Goal: Transaction & Acquisition: Obtain resource

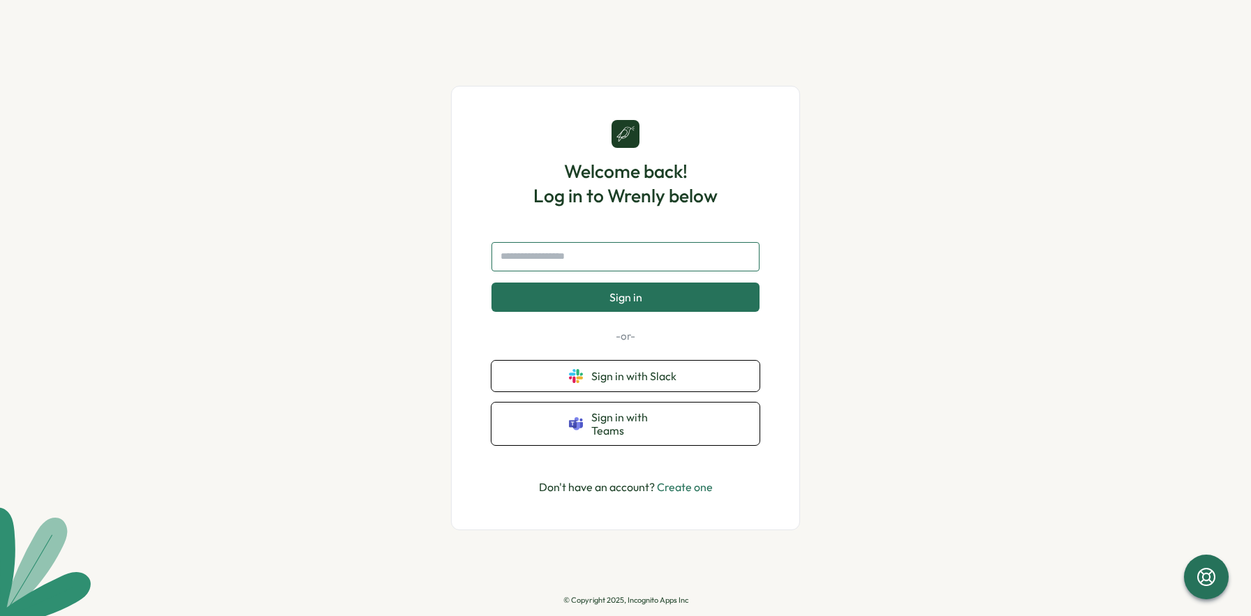
click at [602, 262] on input "text" at bounding box center [625, 256] width 268 height 29
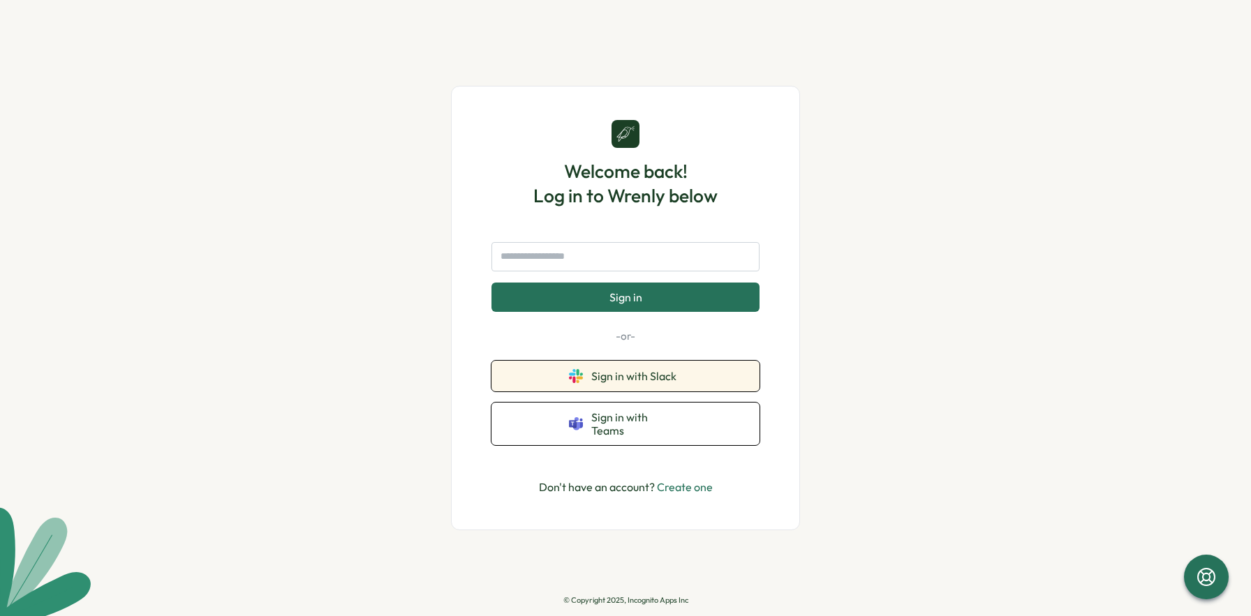
click at [641, 379] on span "Sign in with Slack" at bounding box center [636, 376] width 91 height 13
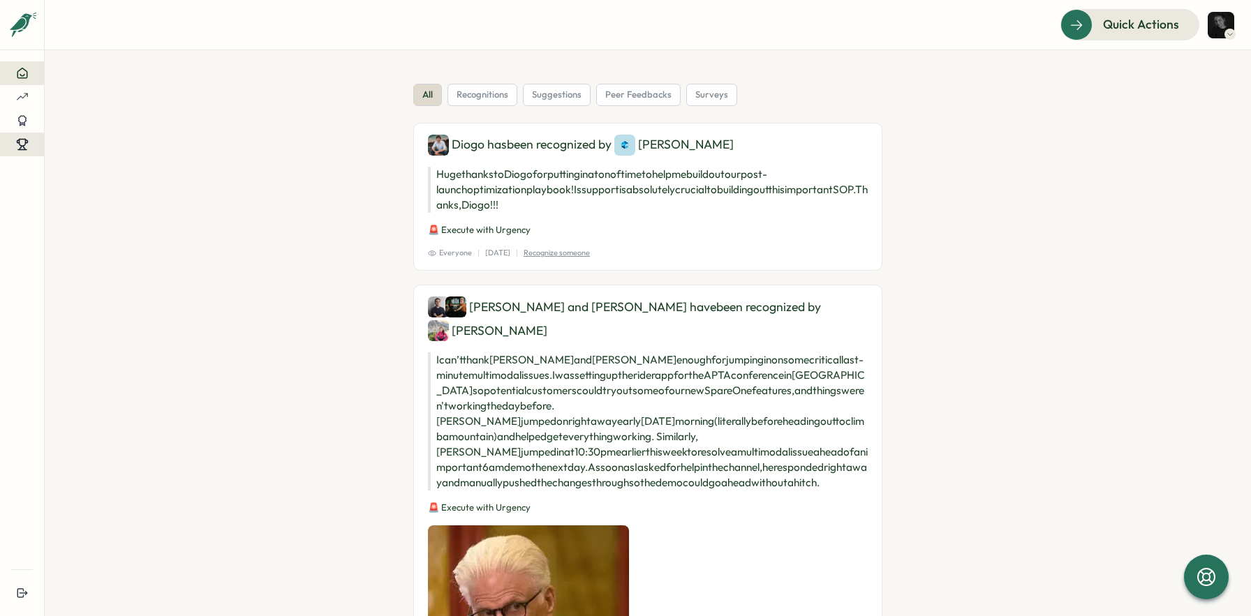
click at [20, 151] on button at bounding box center [22, 145] width 44 height 24
click at [103, 150] on div "Redeem Rewards" at bounding box center [109, 144] width 83 height 15
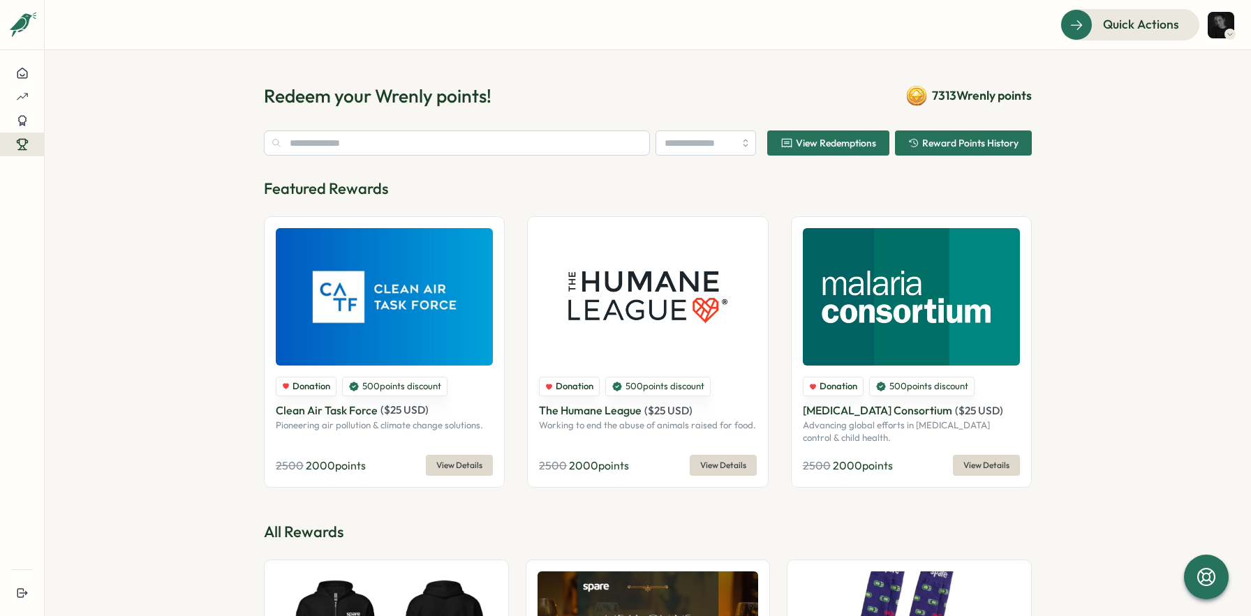
type input "********"
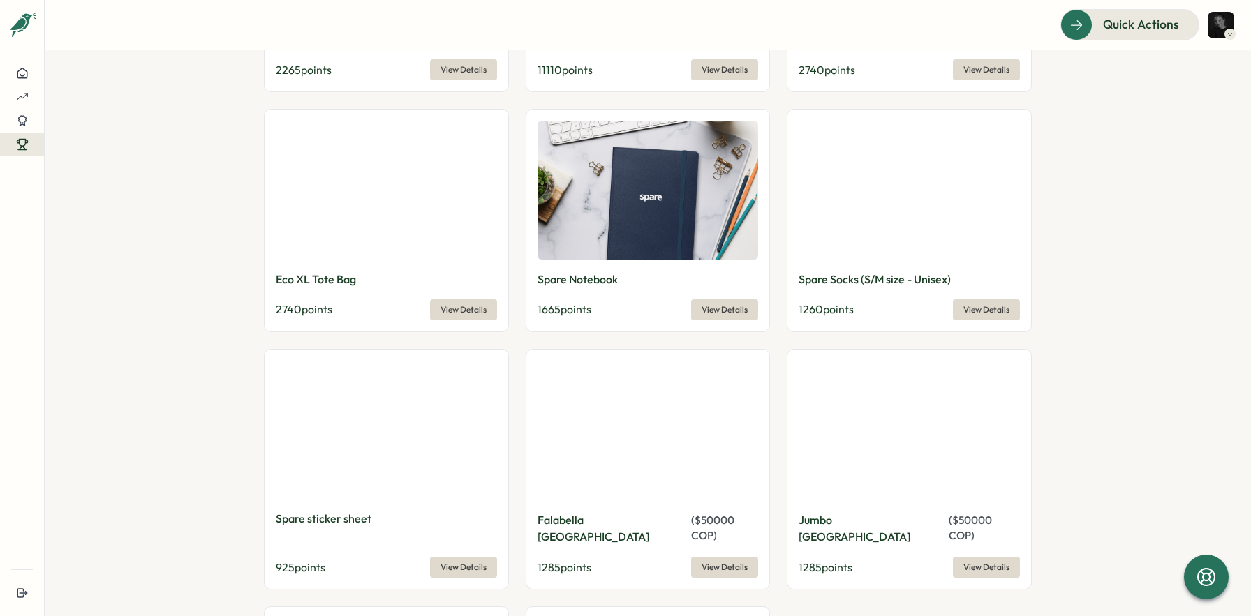
scroll to position [1216, 0]
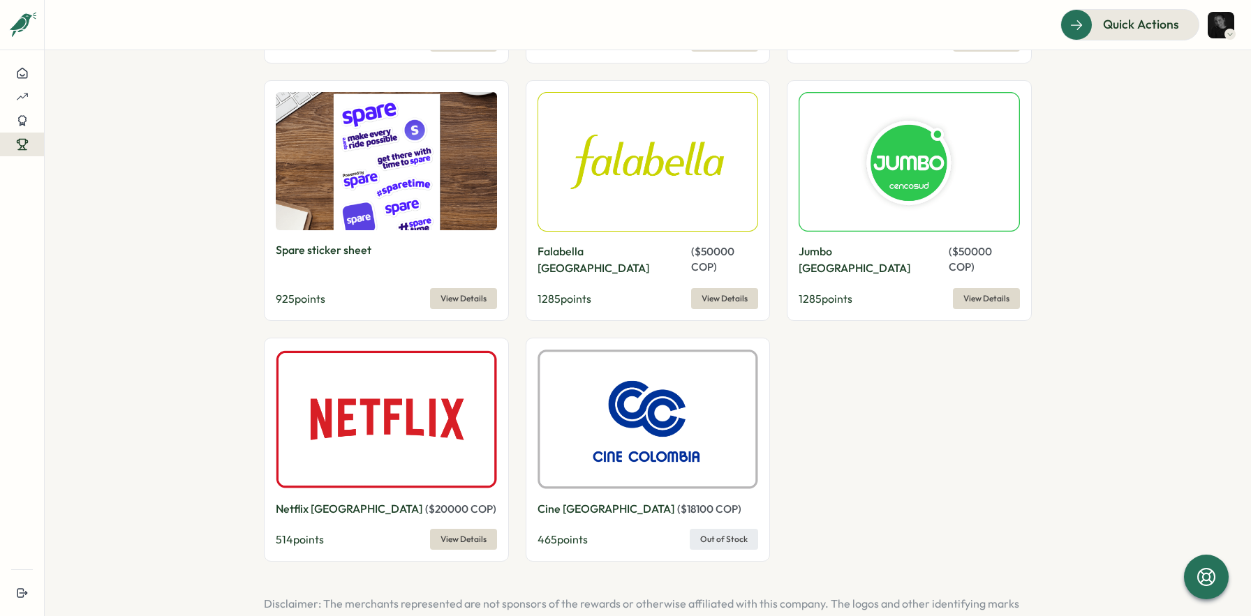
click at [726, 289] on span "View Details" at bounding box center [724, 299] width 46 height 20
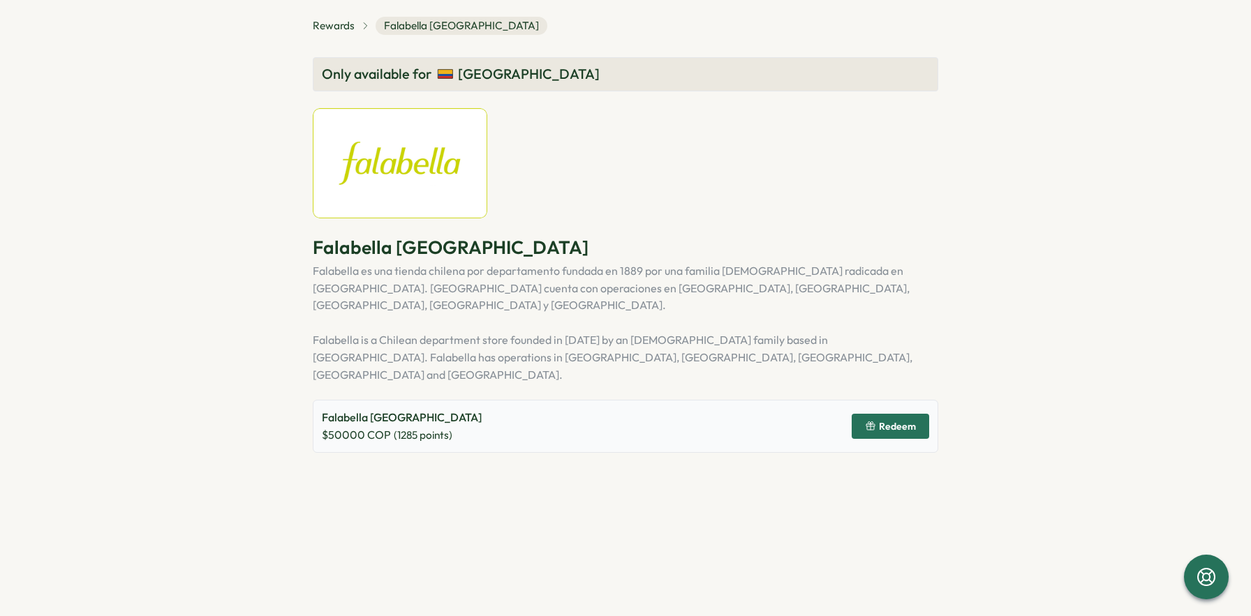
click at [906, 422] on span "Redeem" at bounding box center [897, 427] width 37 height 10
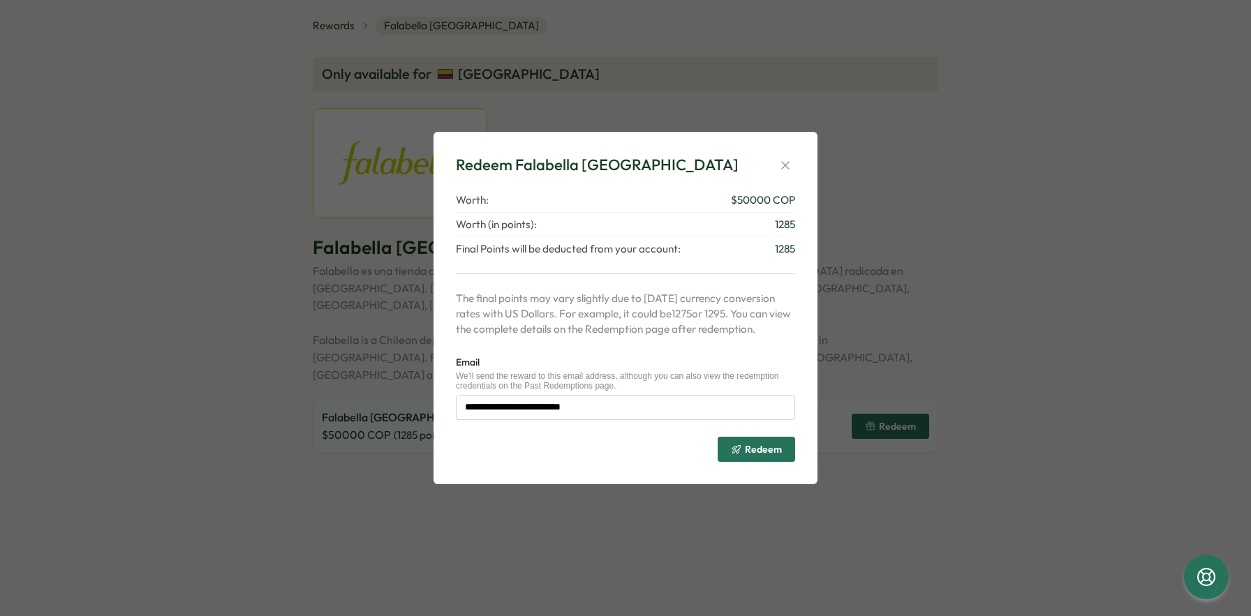
click at [765, 452] on span "Redeem" at bounding box center [763, 450] width 37 height 10
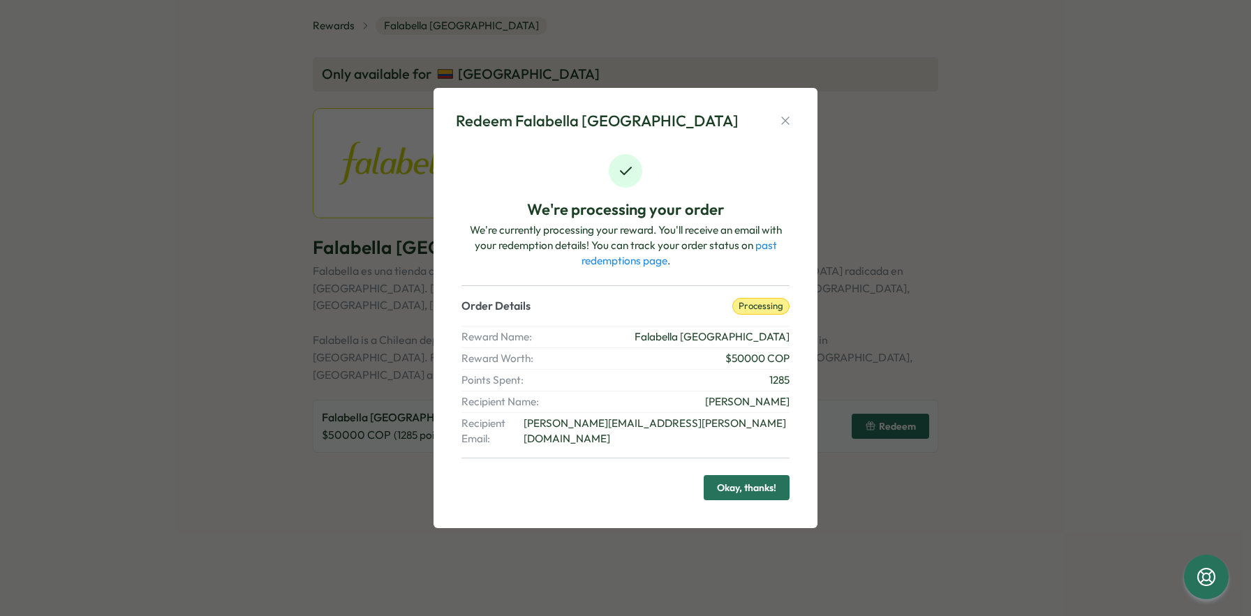
click at [769, 479] on span "Okay, thanks!" at bounding box center [746, 488] width 59 height 24
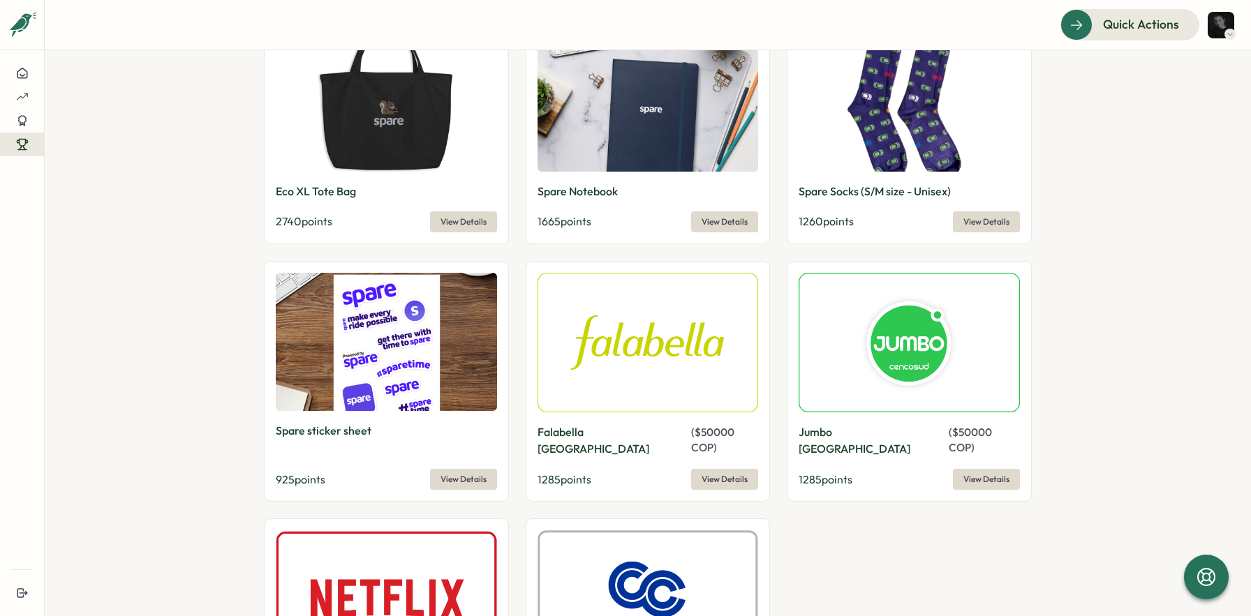
scroll to position [1049, 0]
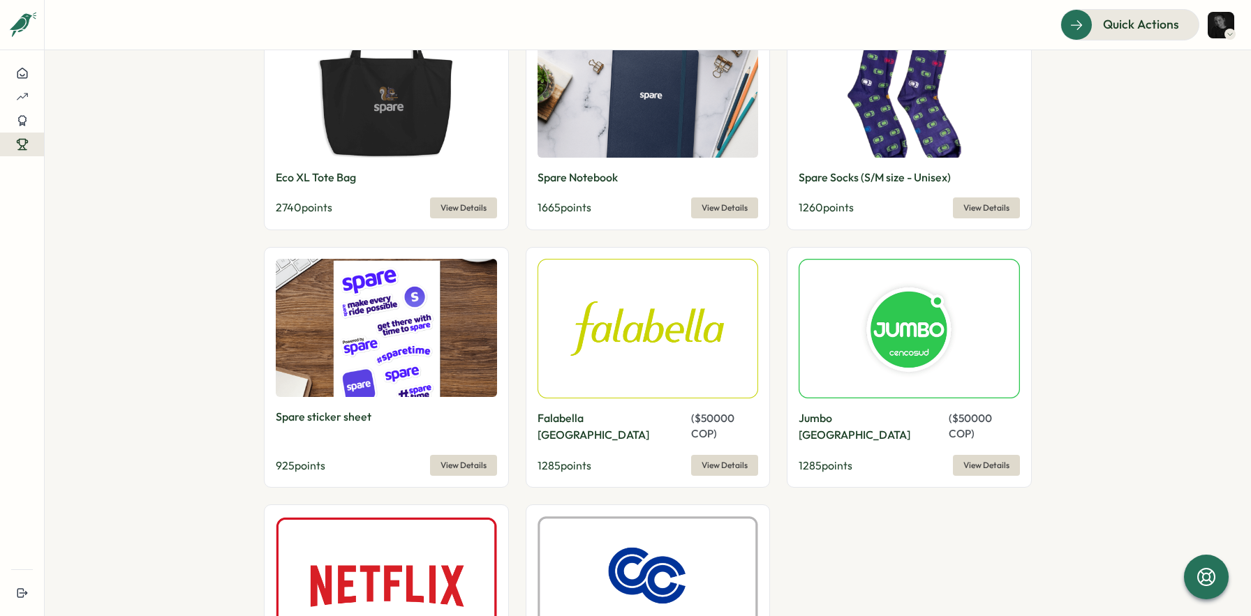
click at [691, 421] on span "( $ 50000 COP )" at bounding box center [712, 426] width 43 height 29
click at [658, 382] on img at bounding box center [647, 329] width 221 height 140
click at [714, 456] on span "View Details" at bounding box center [724, 466] width 46 height 20
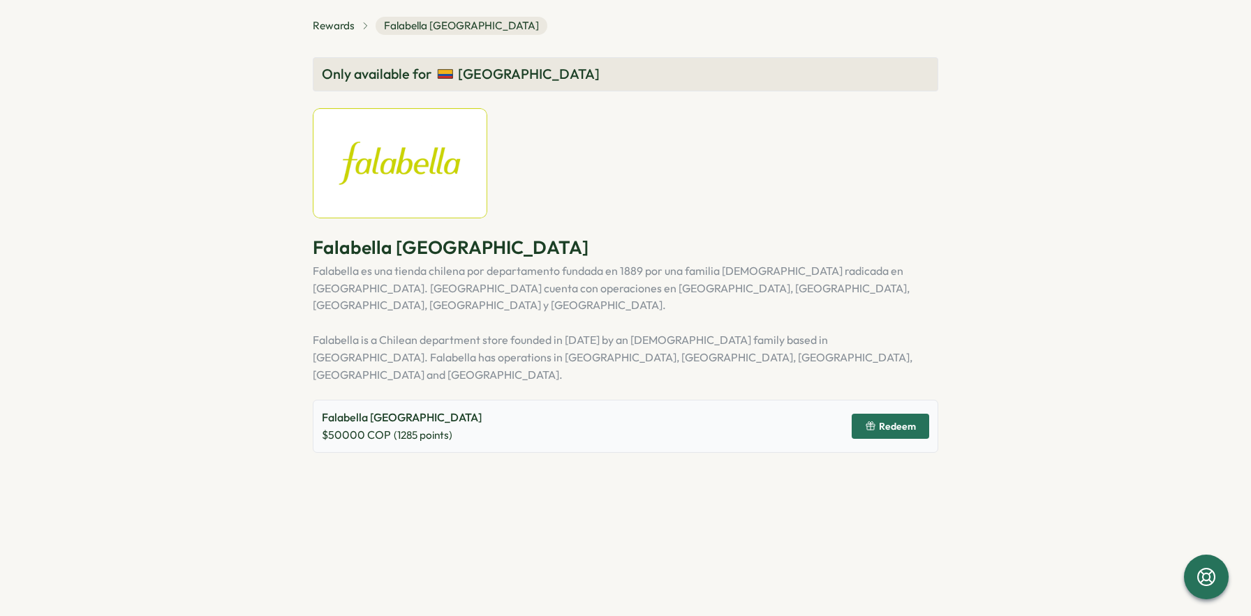
click at [874, 421] on icon "button" at bounding box center [870, 426] width 11 height 11
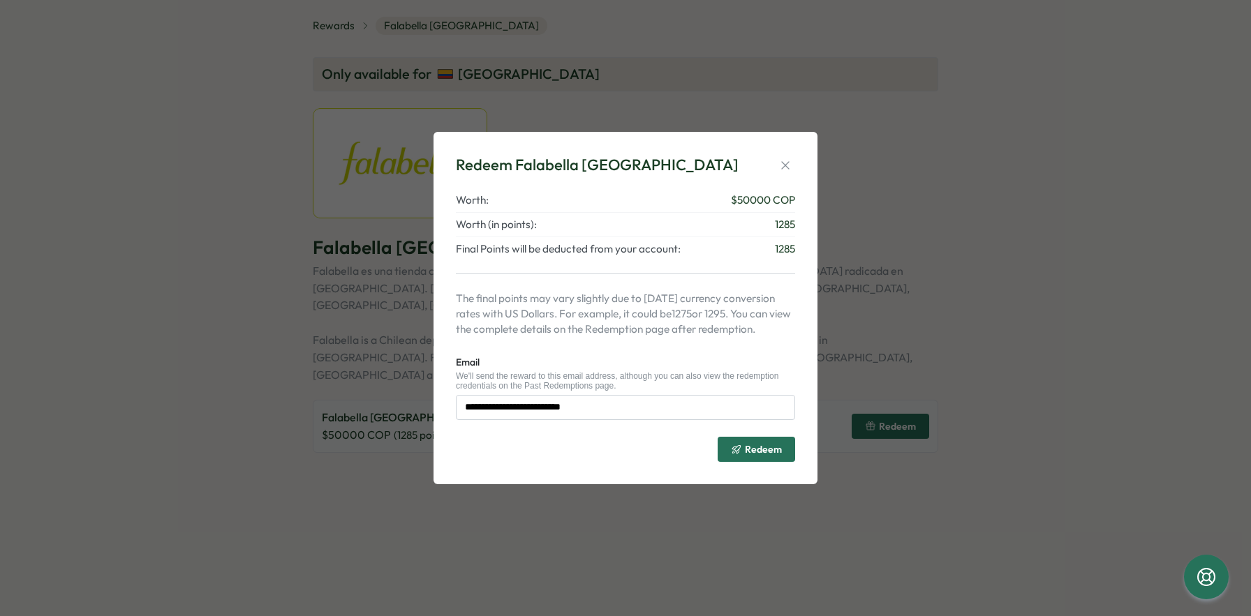
click at [759, 441] on span "Redeem" at bounding box center [756, 450] width 51 height 24
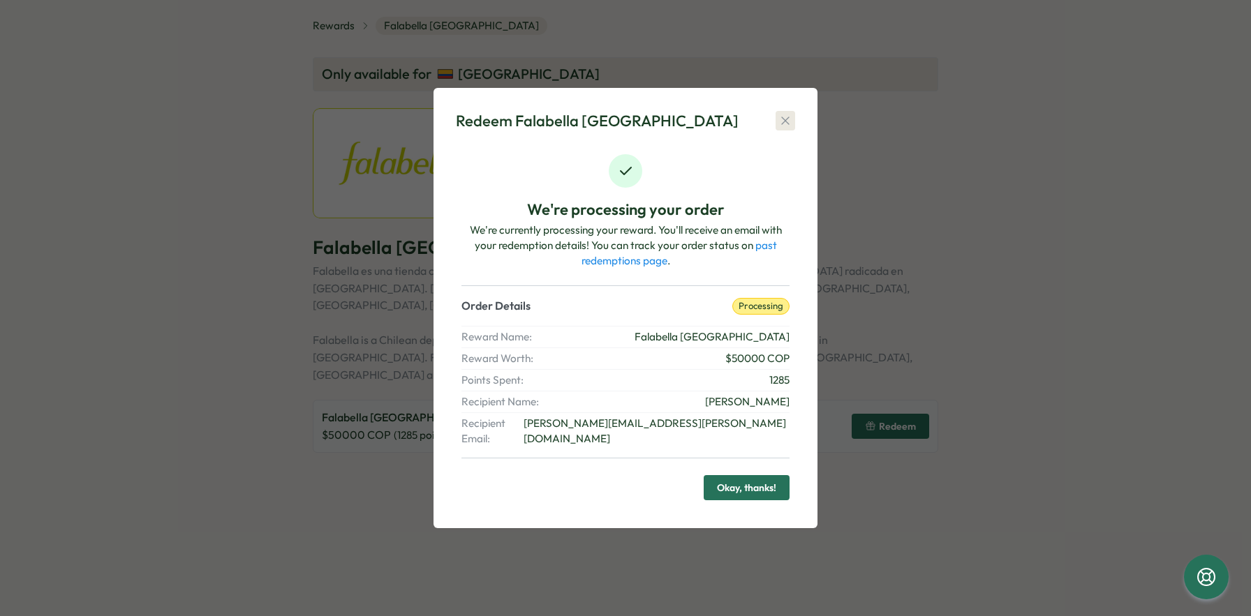
click at [783, 128] on icon "button" at bounding box center [785, 121] width 14 height 14
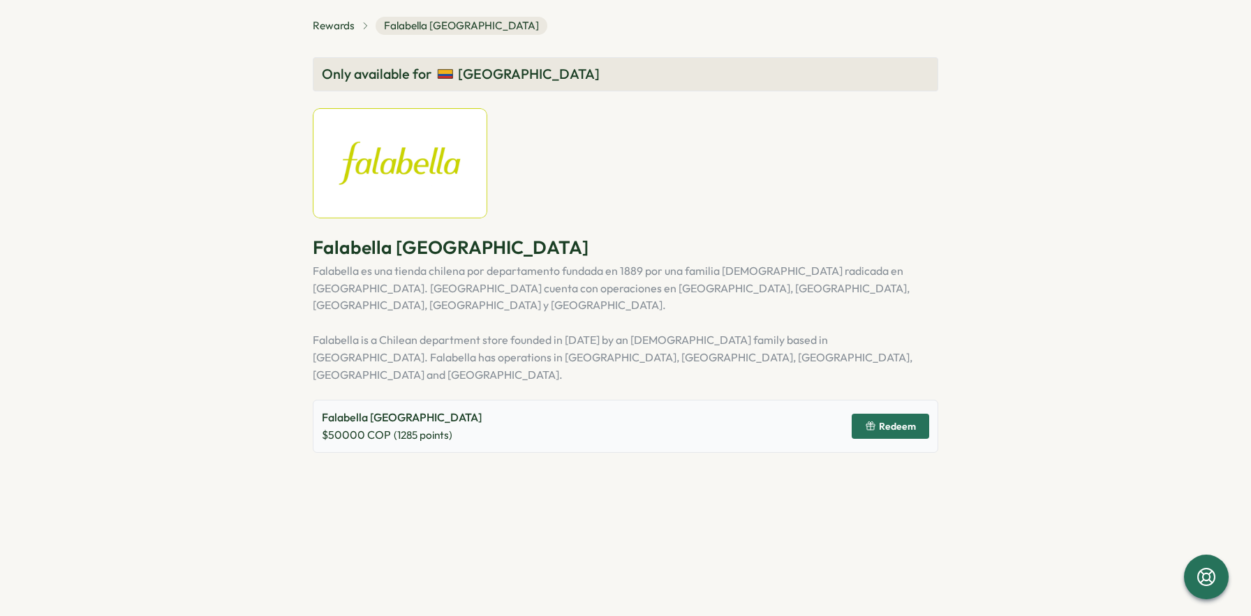
click at [893, 422] on span "Redeem" at bounding box center [897, 427] width 37 height 10
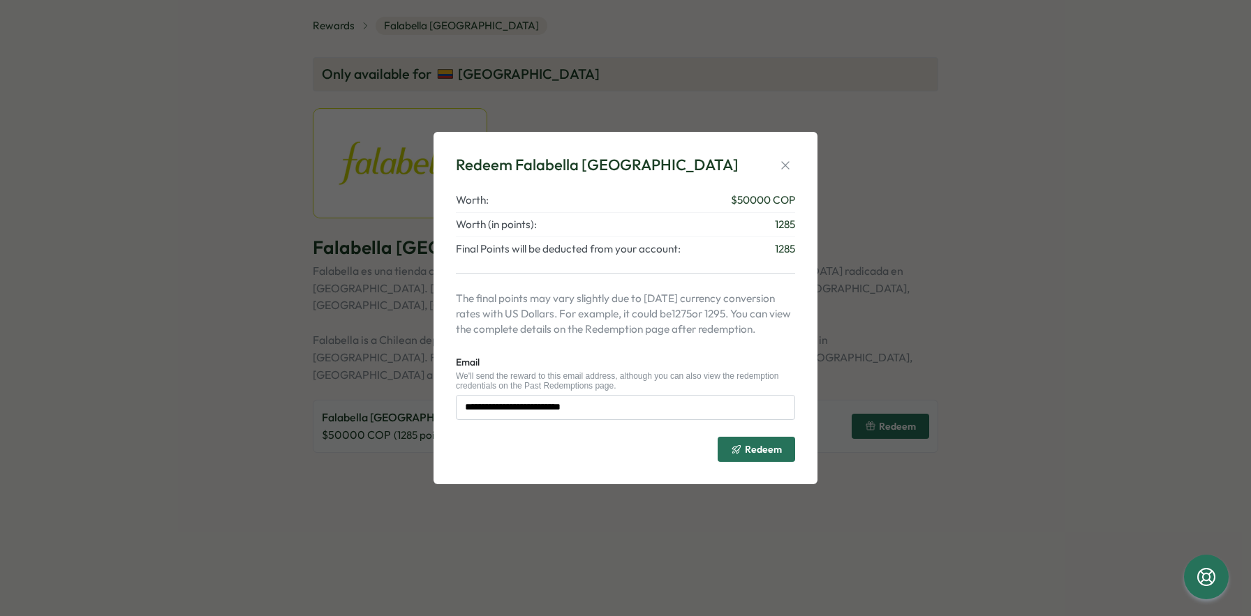
click at [753, 451] on span "Redeem" at bounding box center [763, 450] width 37 height 10
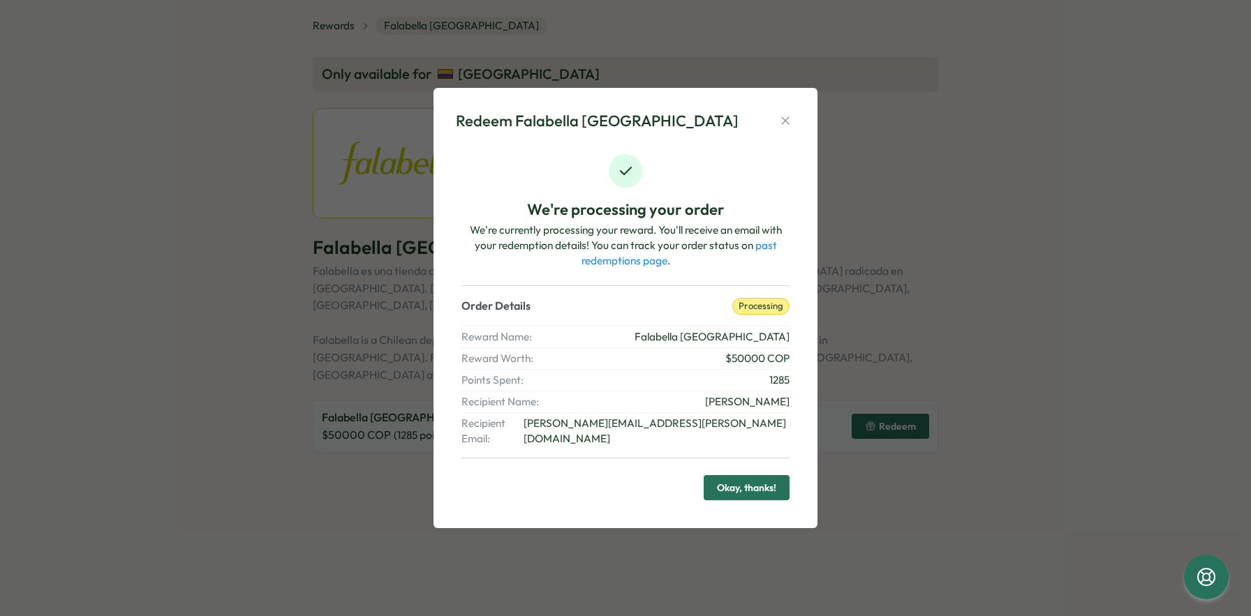
click at [753, 482] on span "Okay, thanks!" at bounding box center [746, 488] width 59 height 24
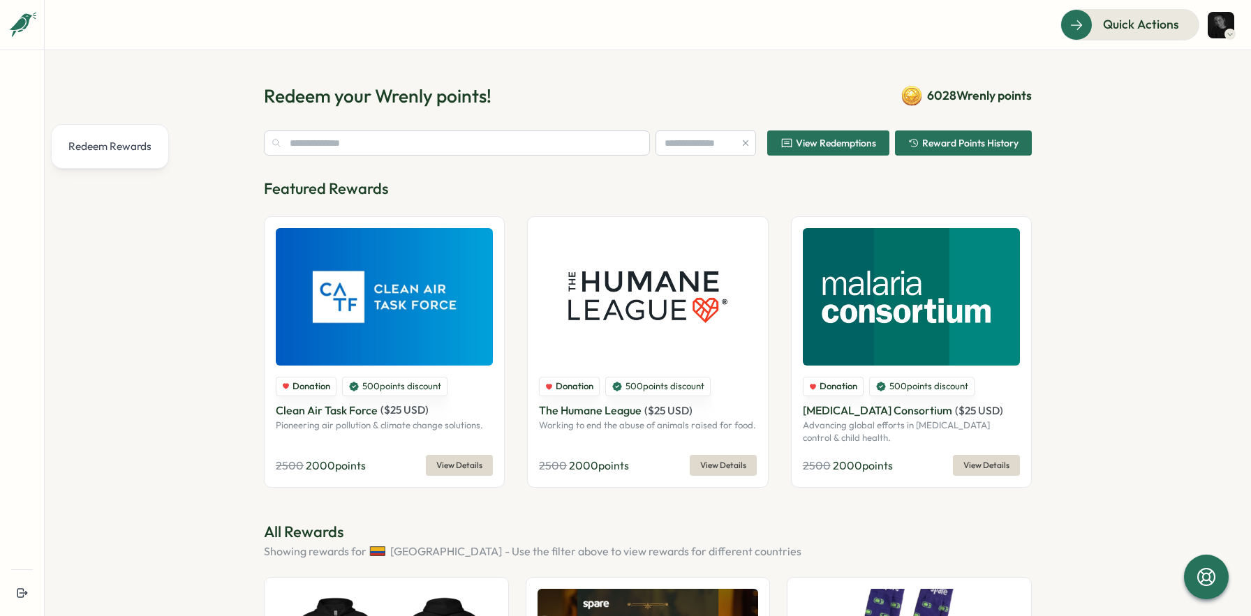
type input "********"
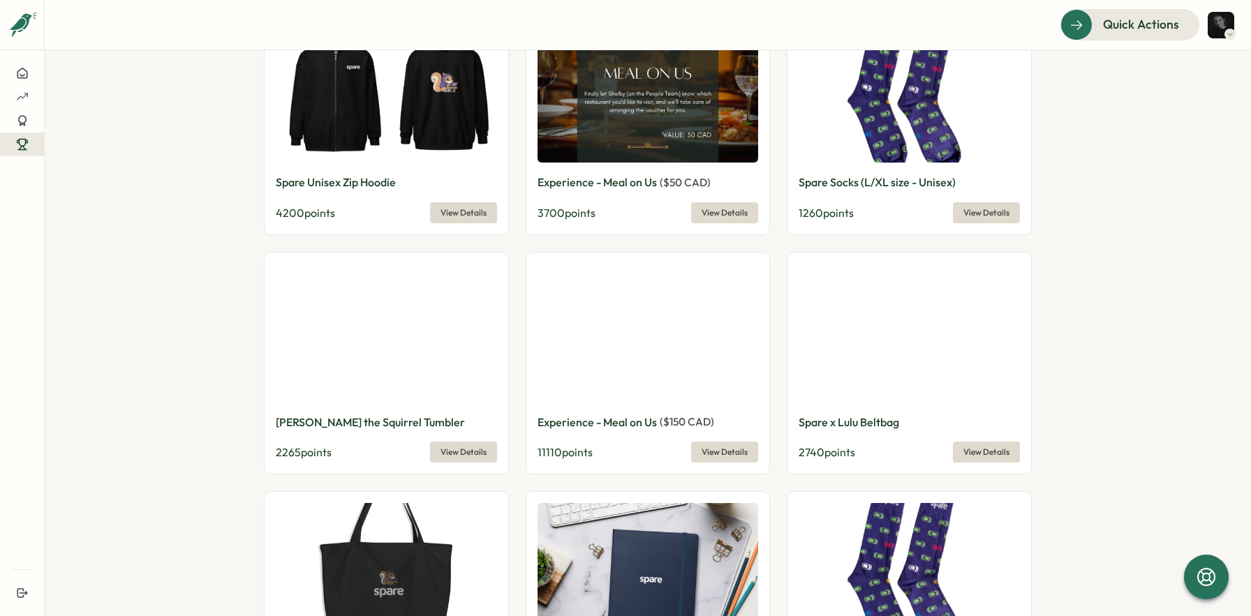
scroll to position [1097, 0]
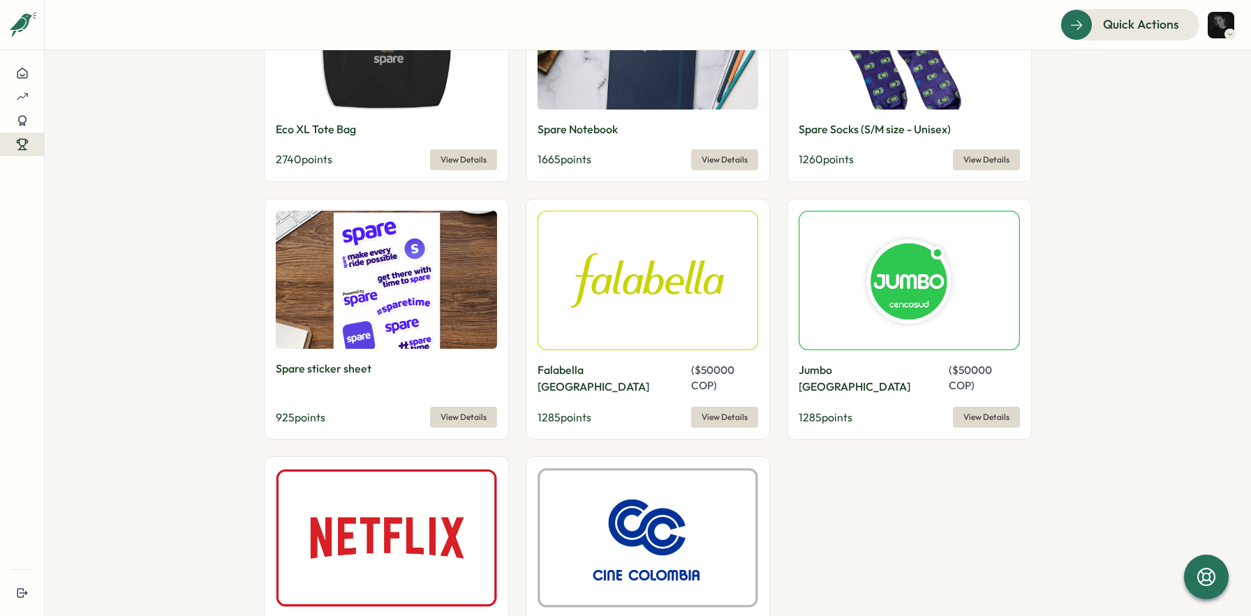
click at [729, 408] on span "View Details" at bounding box center [724, 418] width 46 height 20
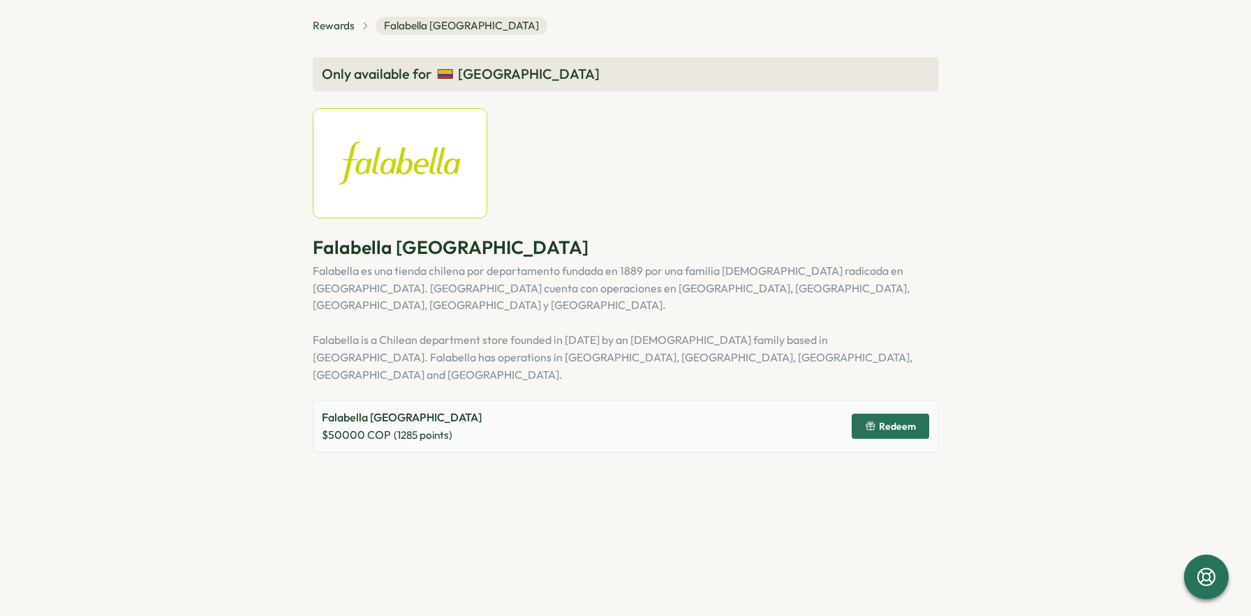
click at [895, 414] on button "Redeem" at bounding box center [889, 426] width 77 height 25
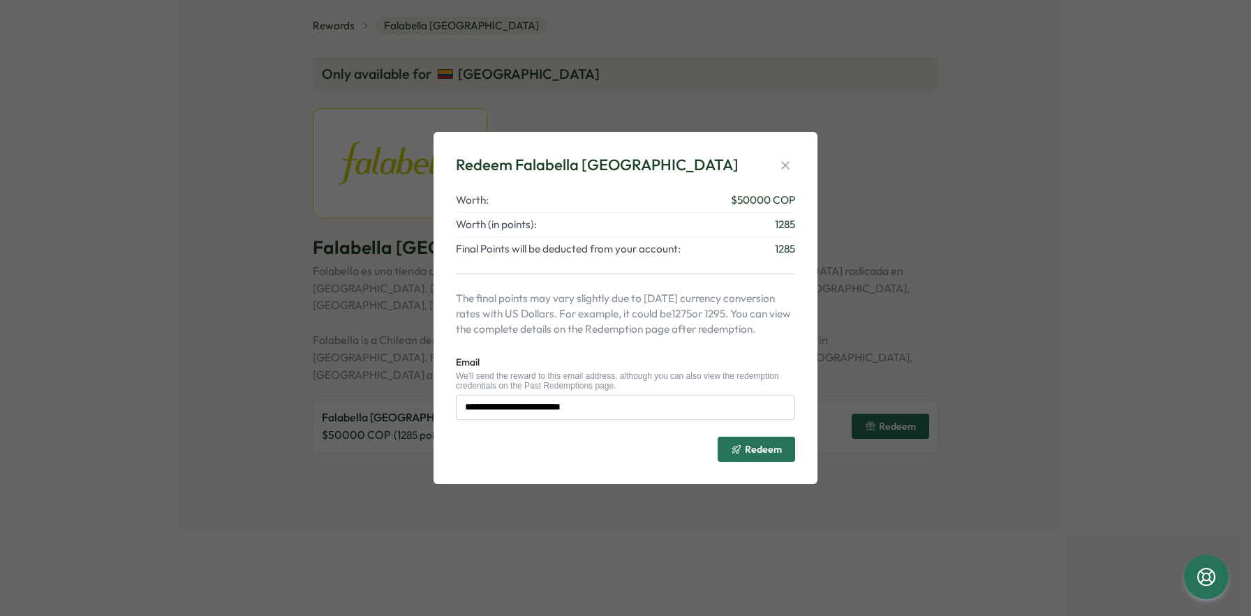
click at [763, 440] on span "Redeem" at bounding box center [756, 450] width 51 height 24
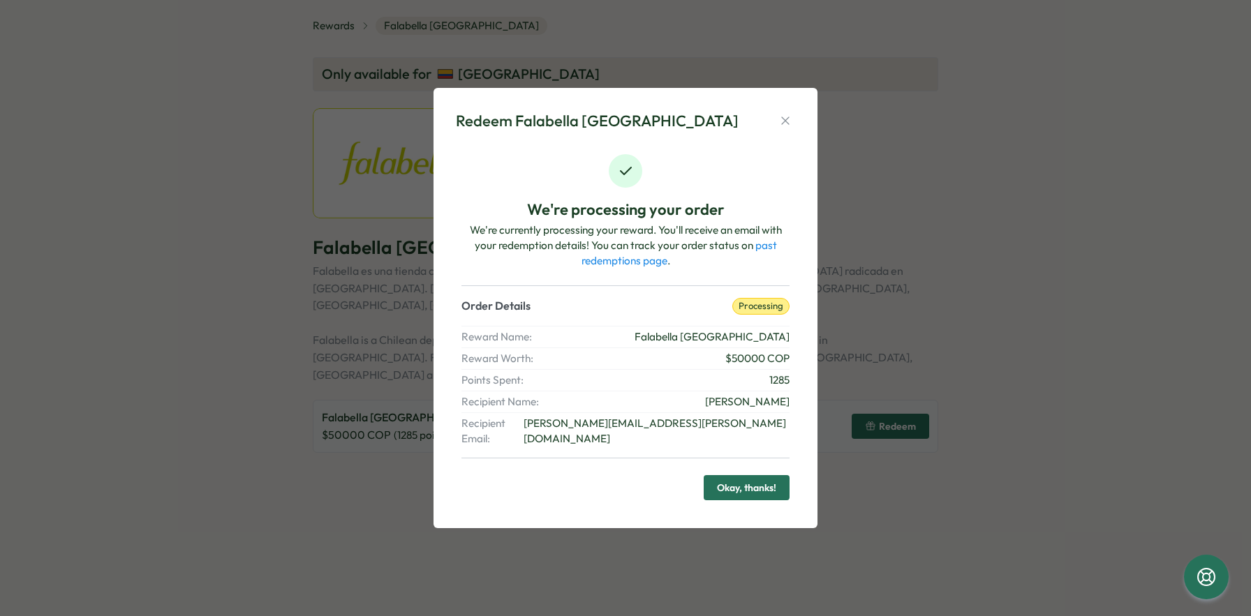
click at [722, 476] on span "Okay, thanks!" at bounding box center [746, 488] width 59 height 24
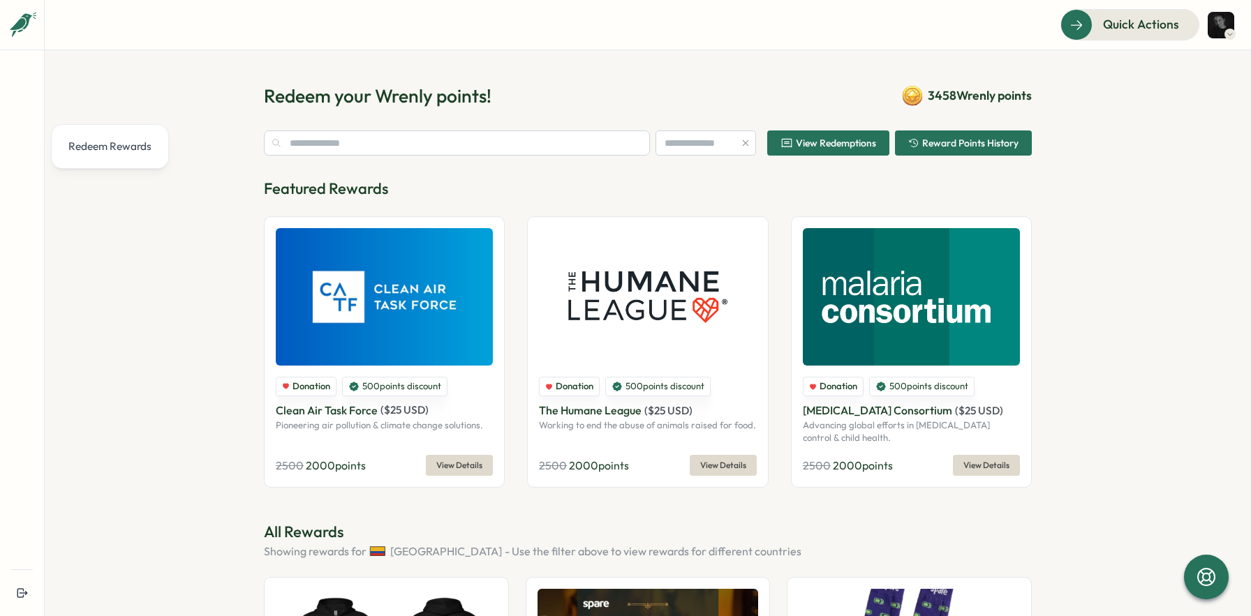
type input "********"
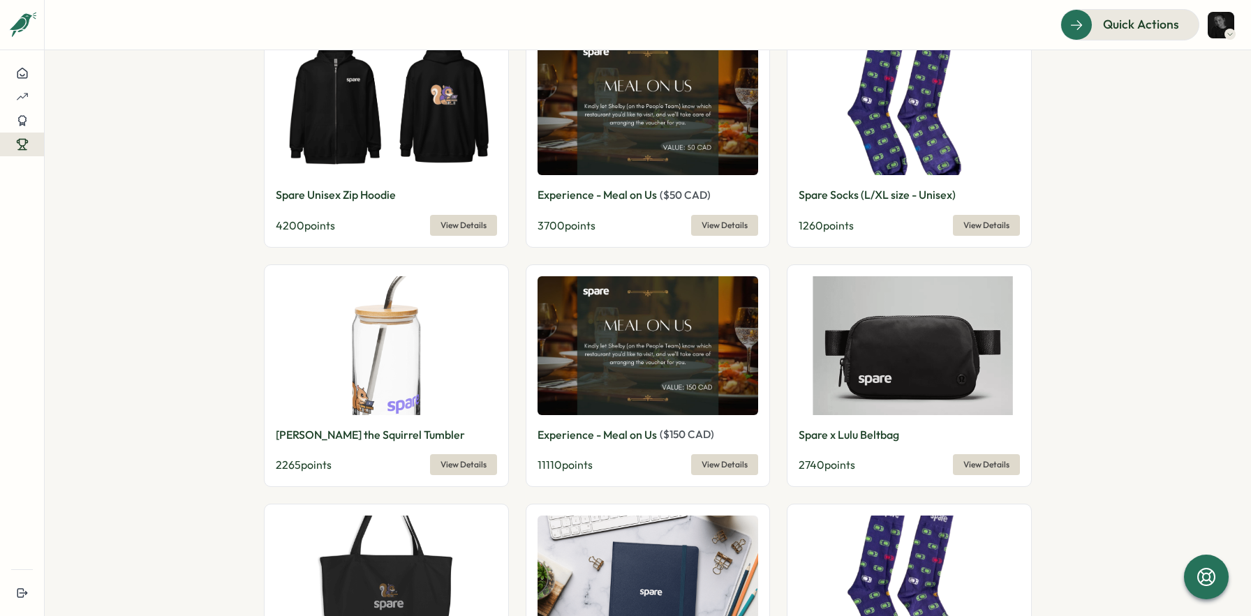
scroll to position [1057, 0]
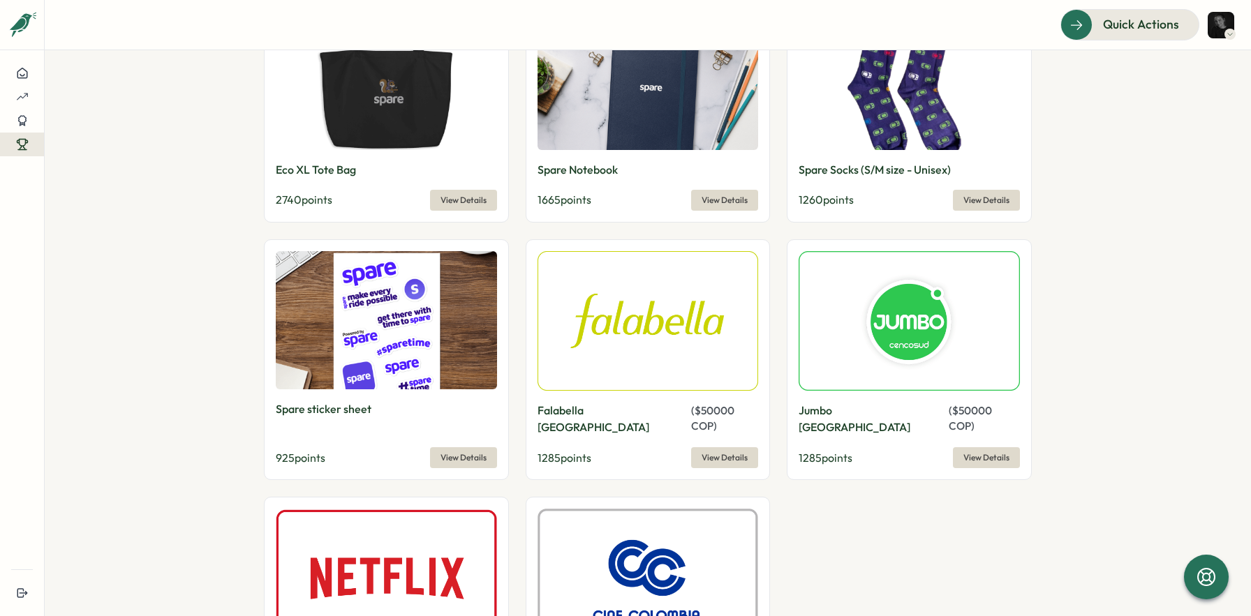
click at [704, 448] on span "View Details" at bounding box center [724, 458] width 46 height 20
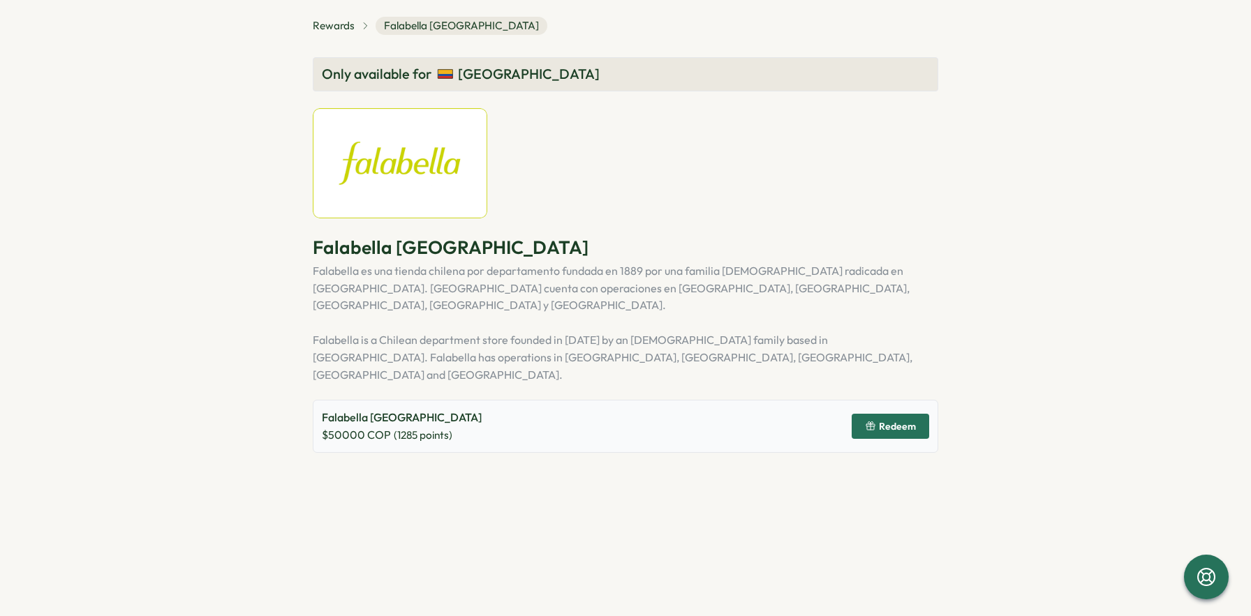
click at [884, 422] on span "Redeem" at bounding box center [897, 427] width 37 height 10
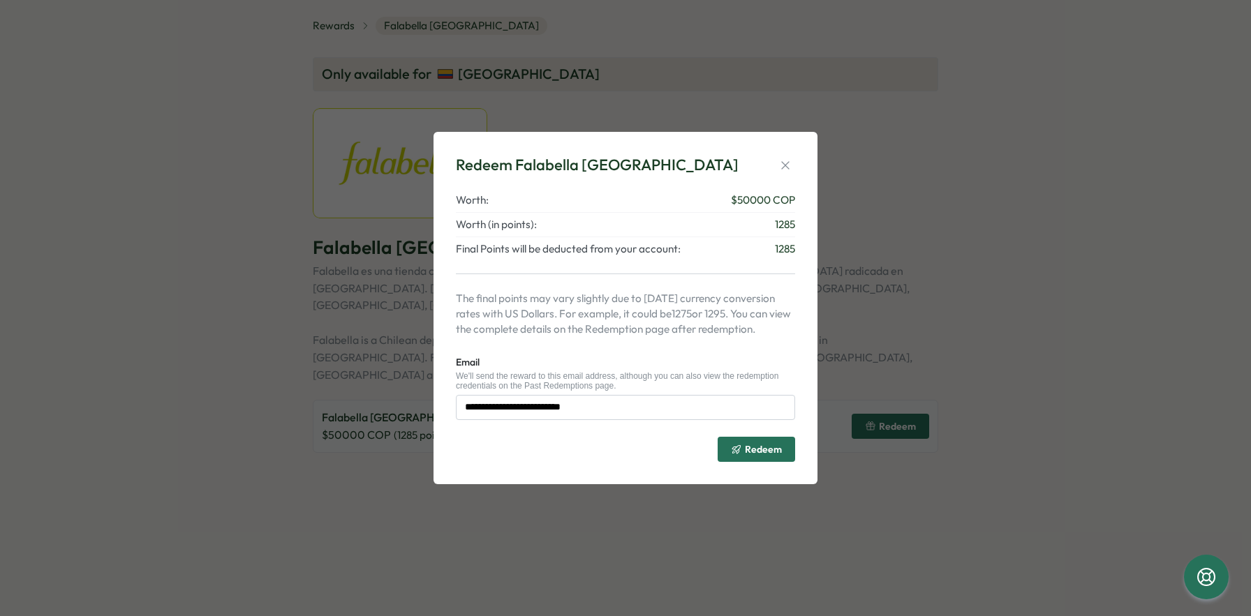
click at [753, 440] on span "Redeem" at bounding box center [756, 450] width 51 height 24
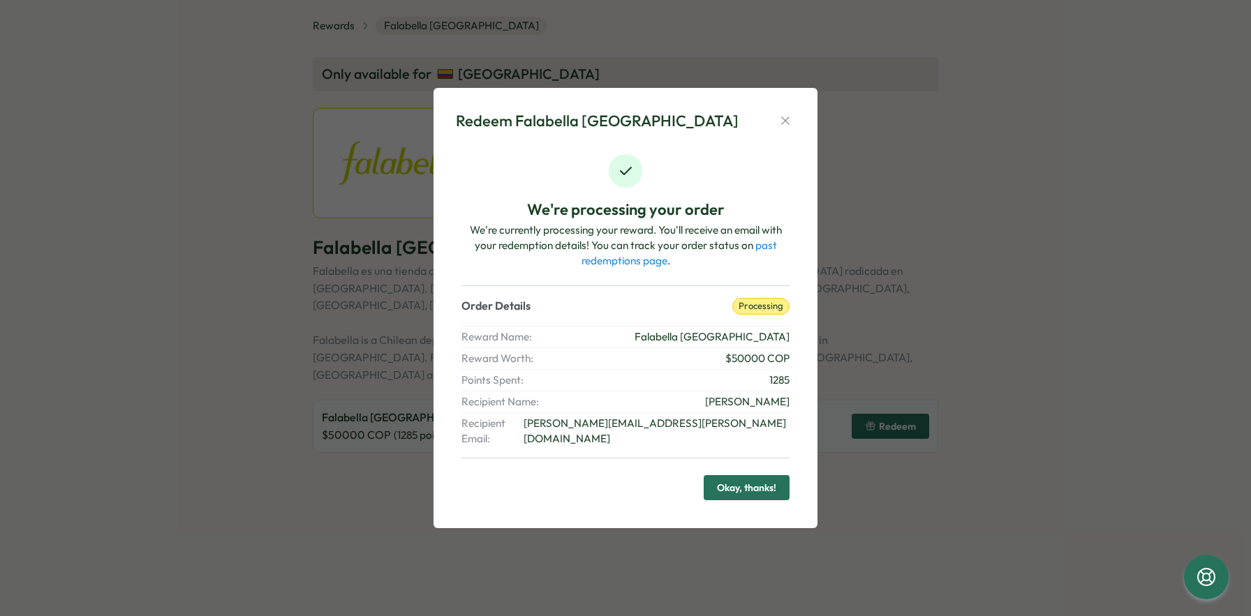
click at [734, 458] on div "We're processing your order We're currently processing your reward. You'll rece…" at bounding box center [625, 328] width 339 height 358
click at [734, 483] on span "Okay, thanks!" at bounding box center [746, 488] width 59 height 24
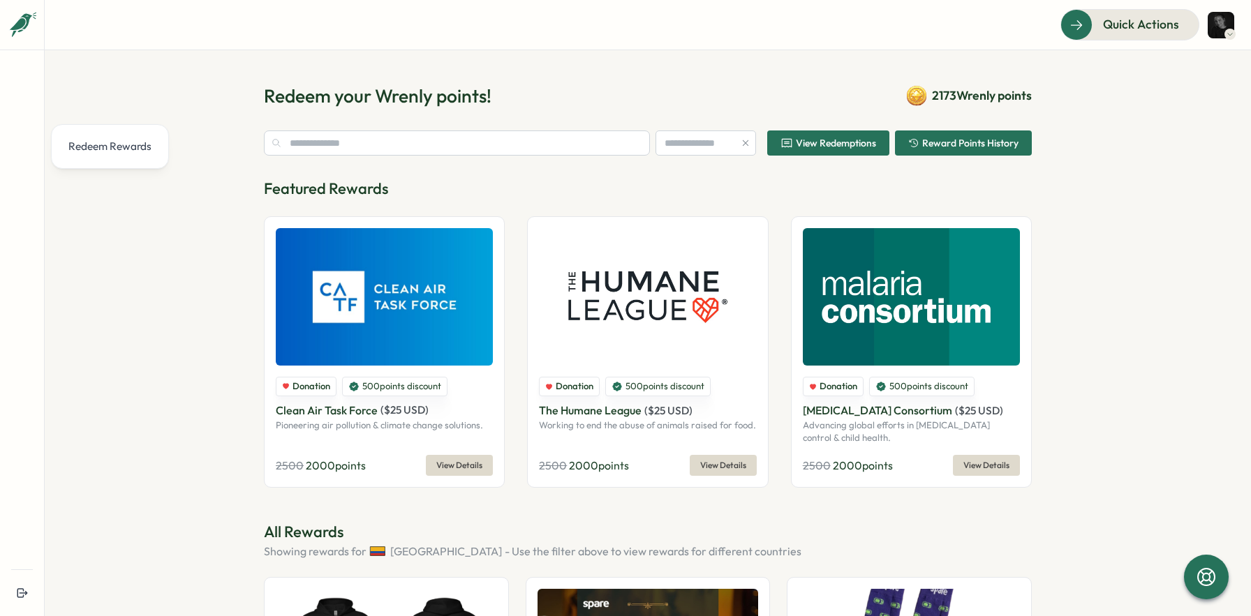
type input "********"
click at [845, 142] on span "View Redemptions" at bounding box center [836, 143] width 80 height 10
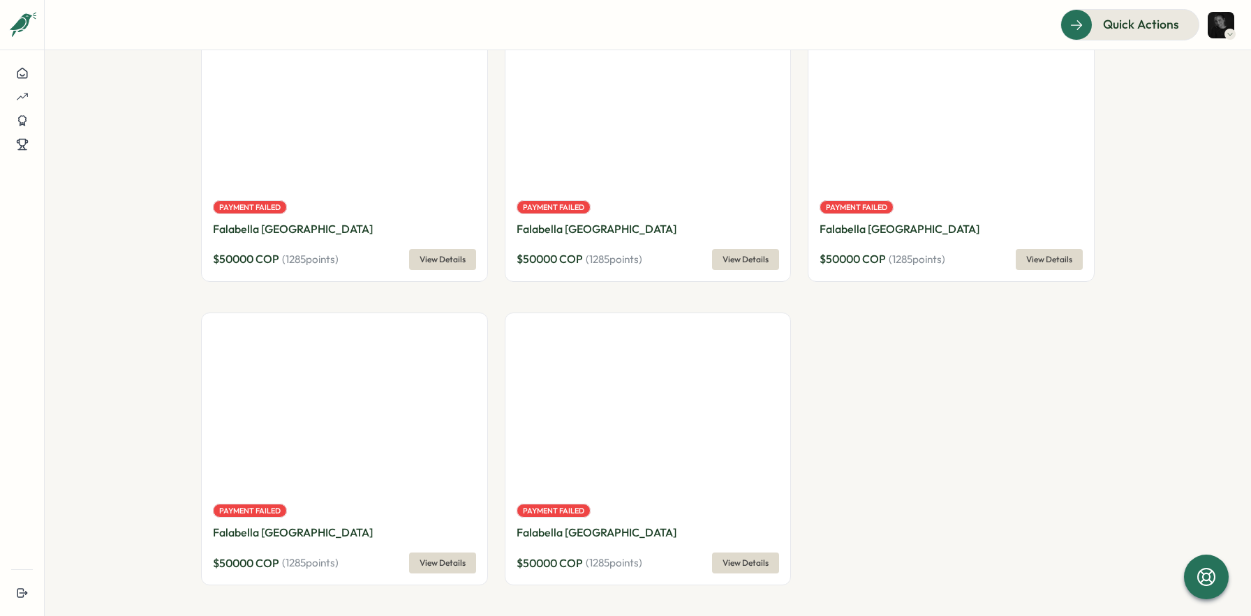
scroll to position [1523, 0]
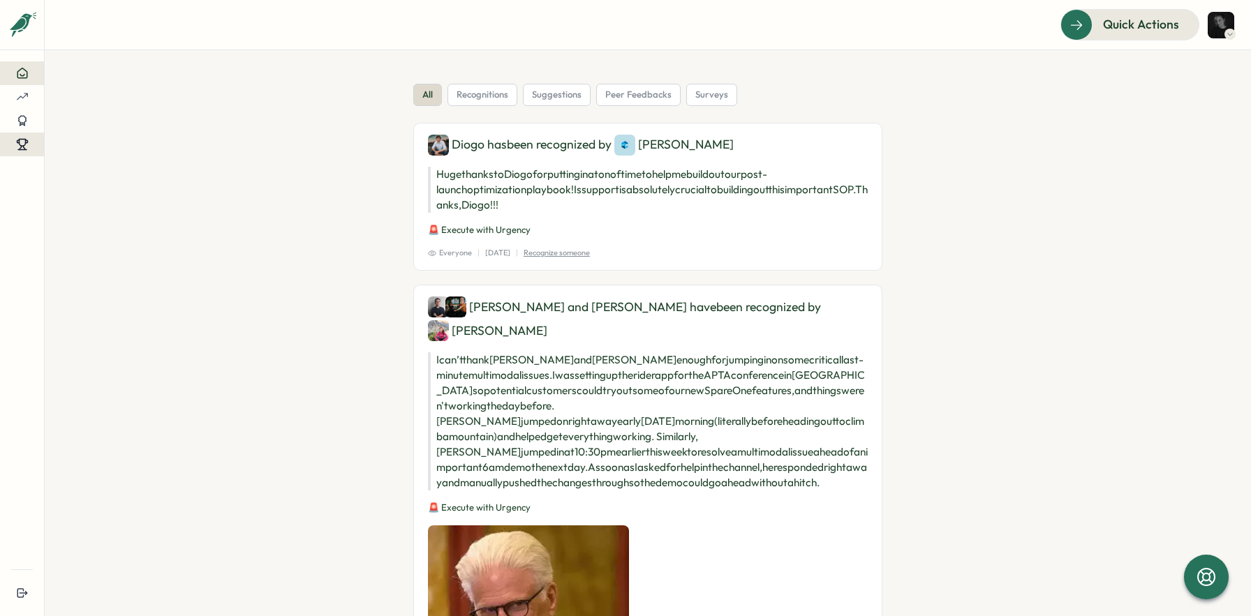
click at [20, 147] on icon at bounding box center [20, 148] width 1 height 4
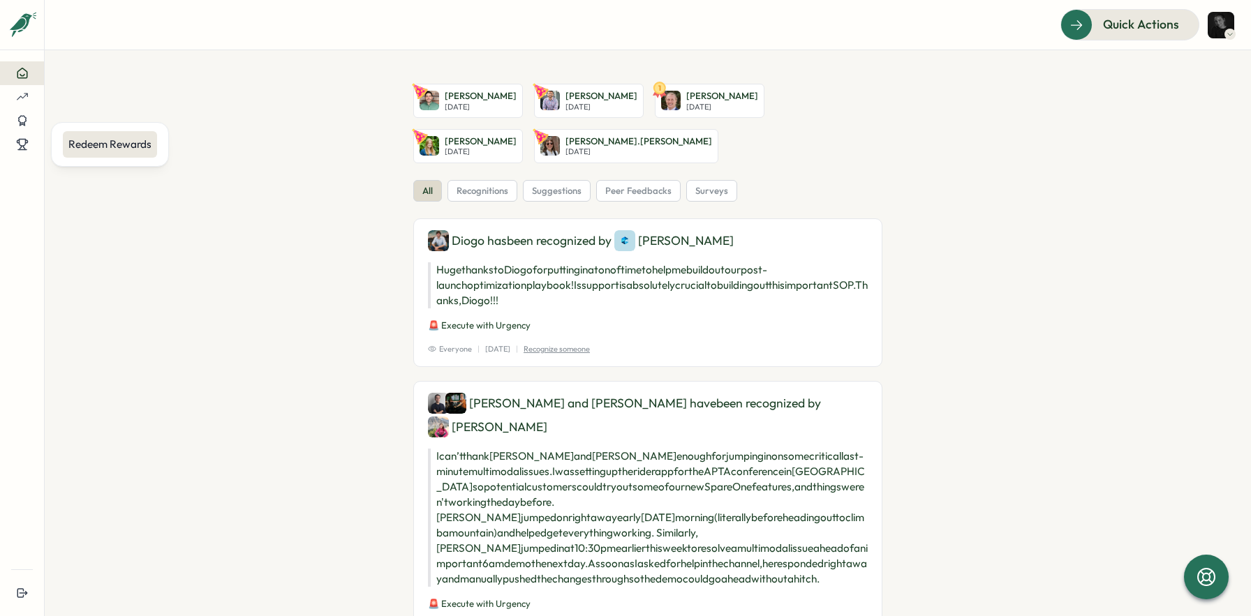
click at [128, 133] on div "Redeem Rewards" at bounding box center [110, 144] width 94 height 27
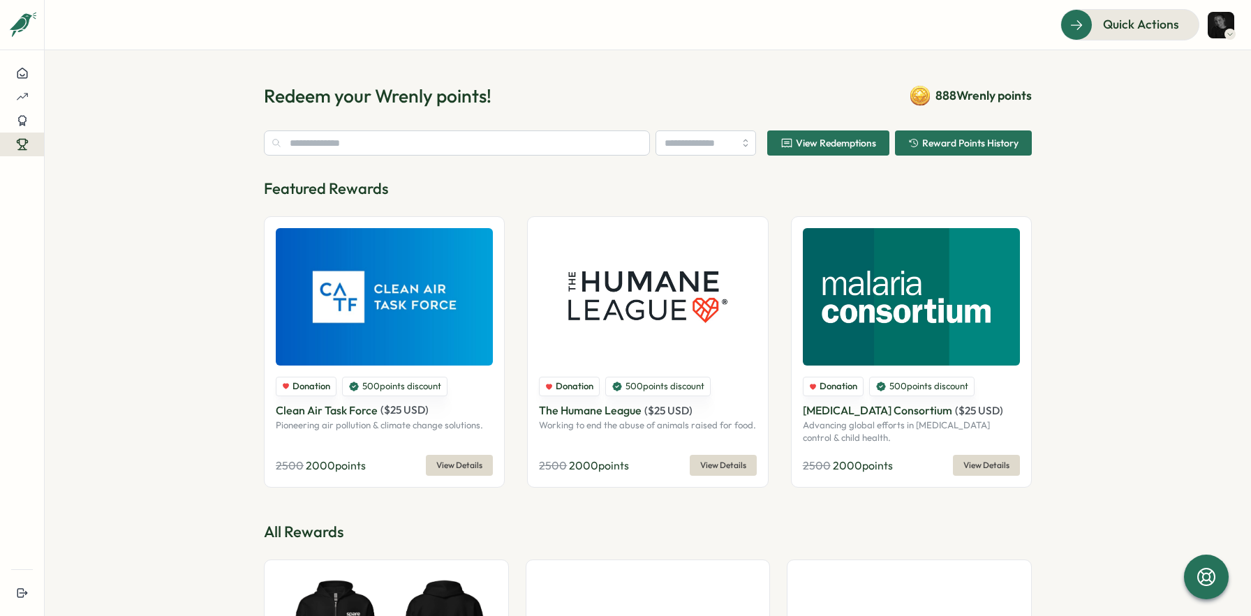
type input "********"
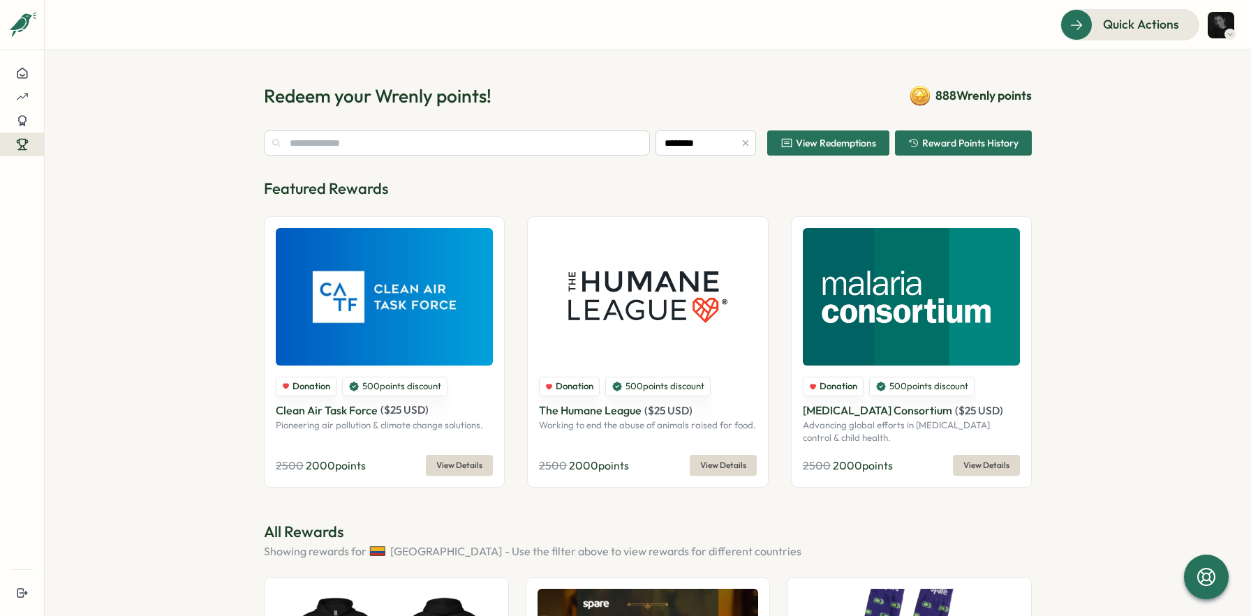
click at [844, 140] on span "View Redemptions" at bounding box center [836, 143] width 80 height 10
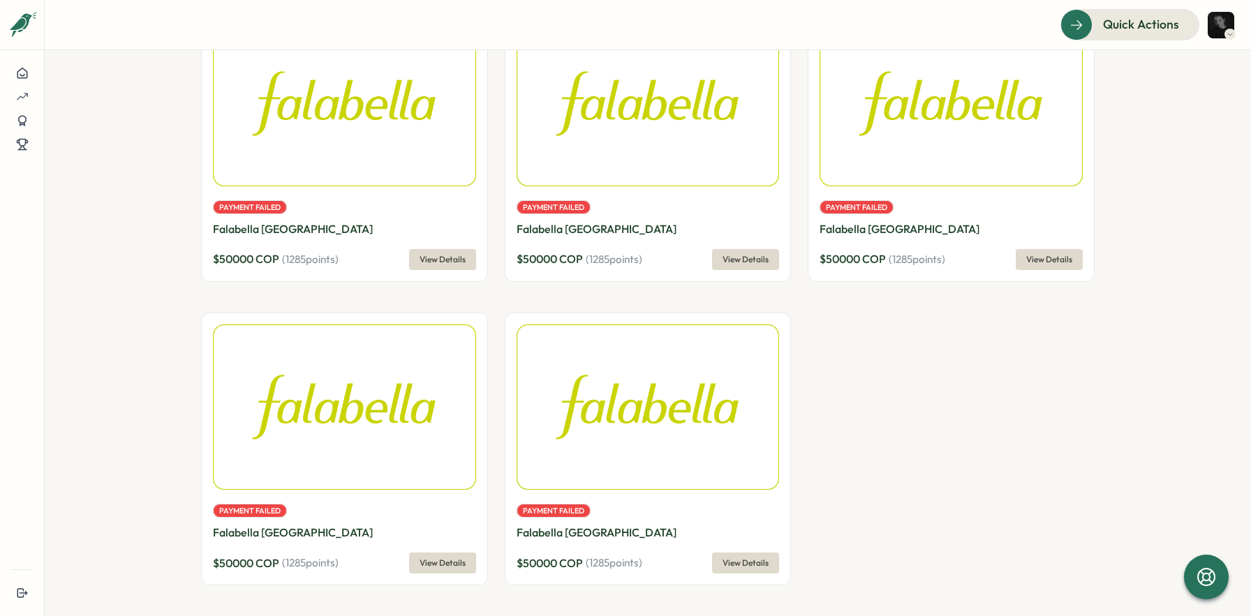
scroll to position [1928, 0]
